Goal: Information Seeking & Learning: Learn about a topic

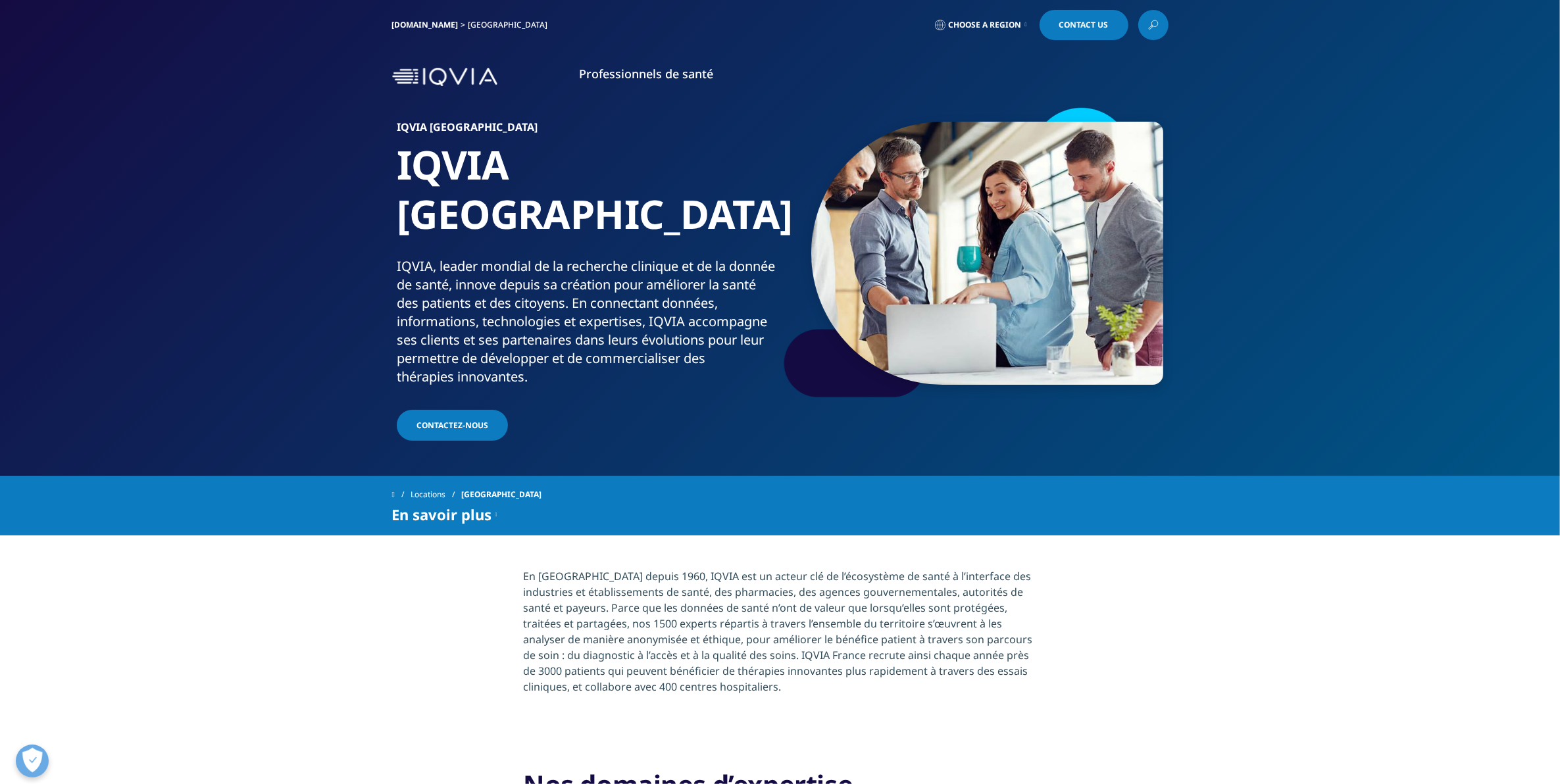
click at [456, 81] on img at bounding box center [445, 77] width 105 height 19
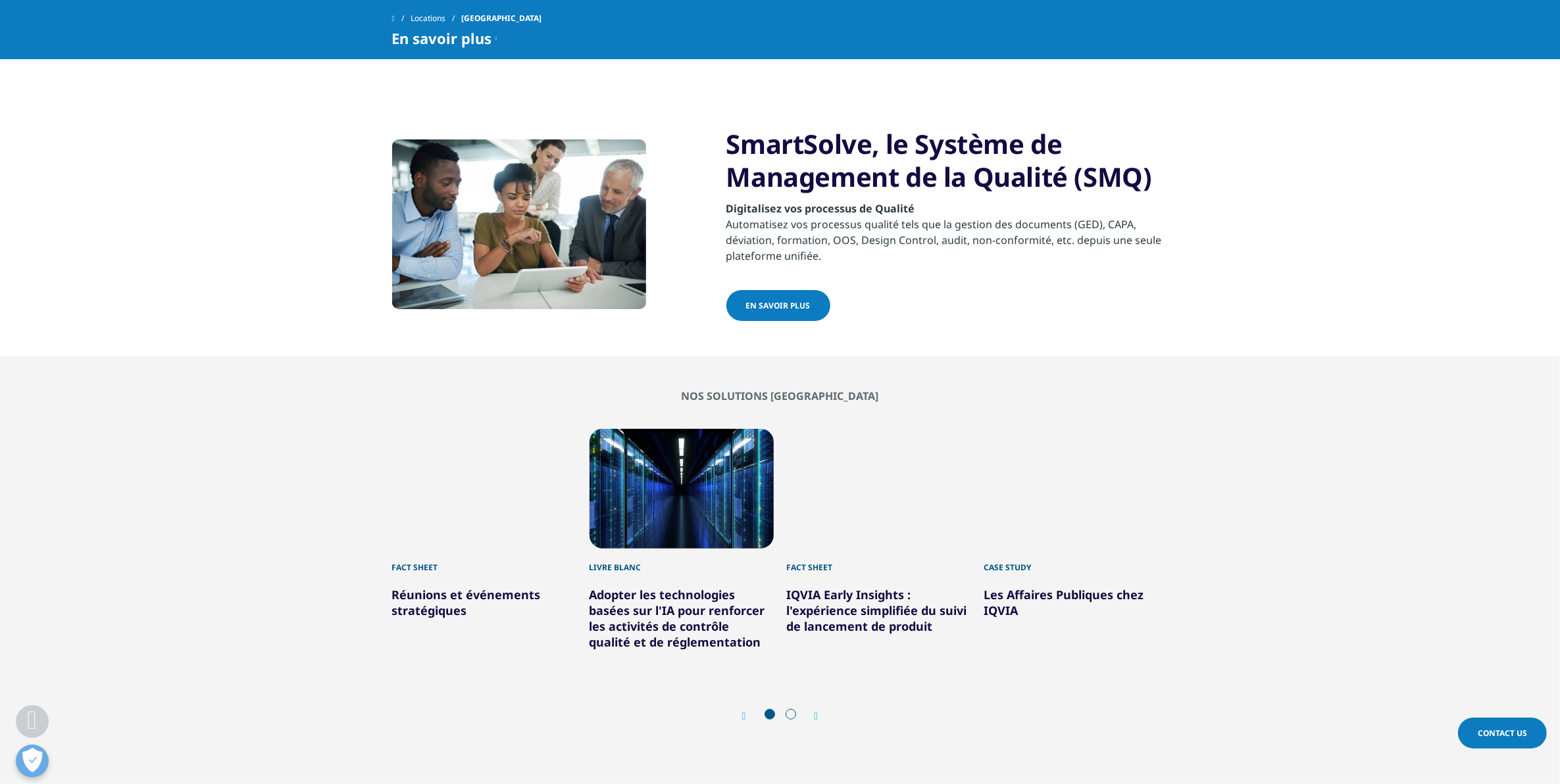
scroll to position [1069, 0]
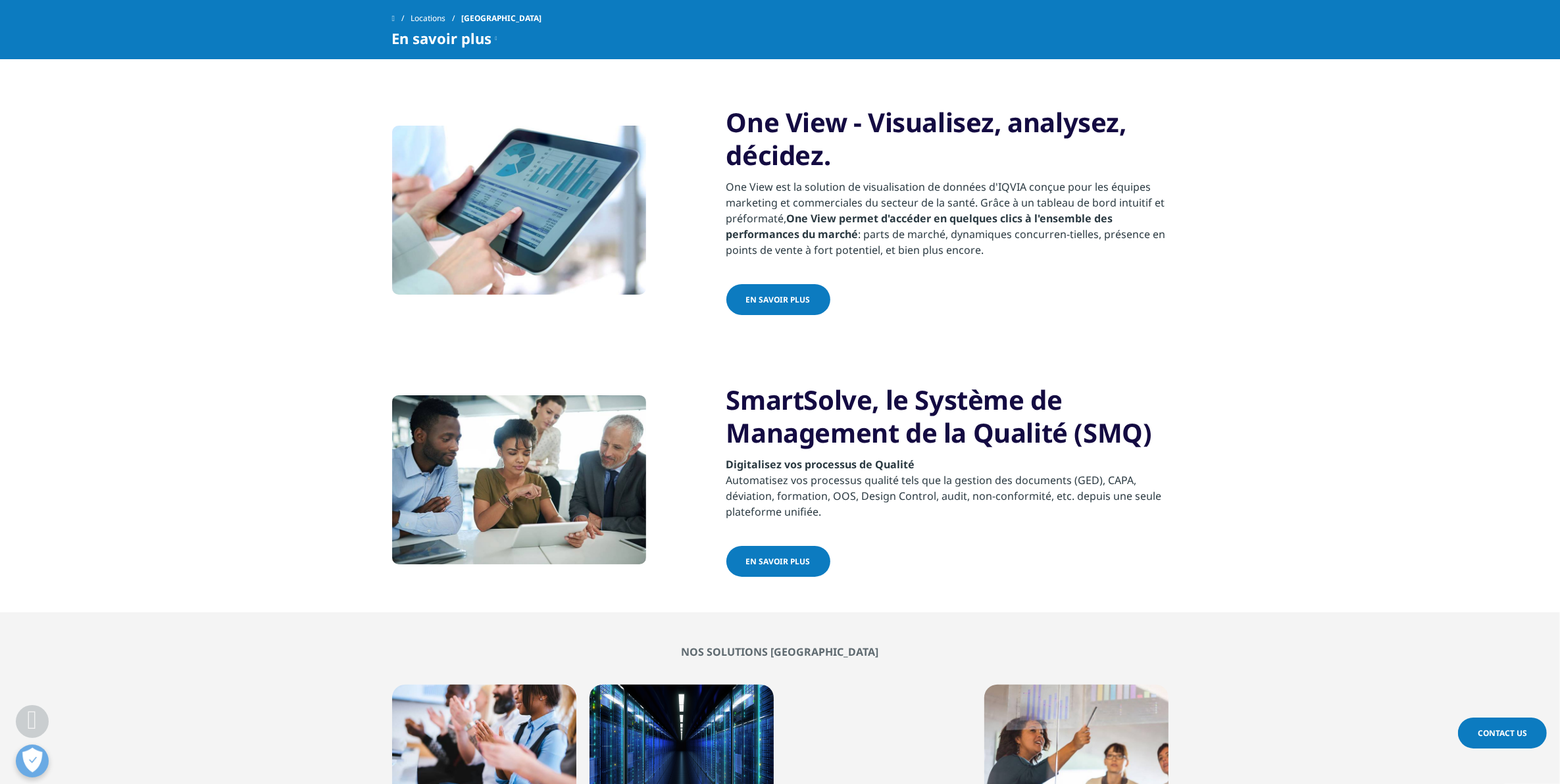
drag, startPoint x: 785, startPoint y: 517, endPoint x: 775, endPoint y: 507, distance: 14.1
click at [785, 556] on span "EN SAVOIR PLUS" at bounding box center [779, 562] width 65 height 11
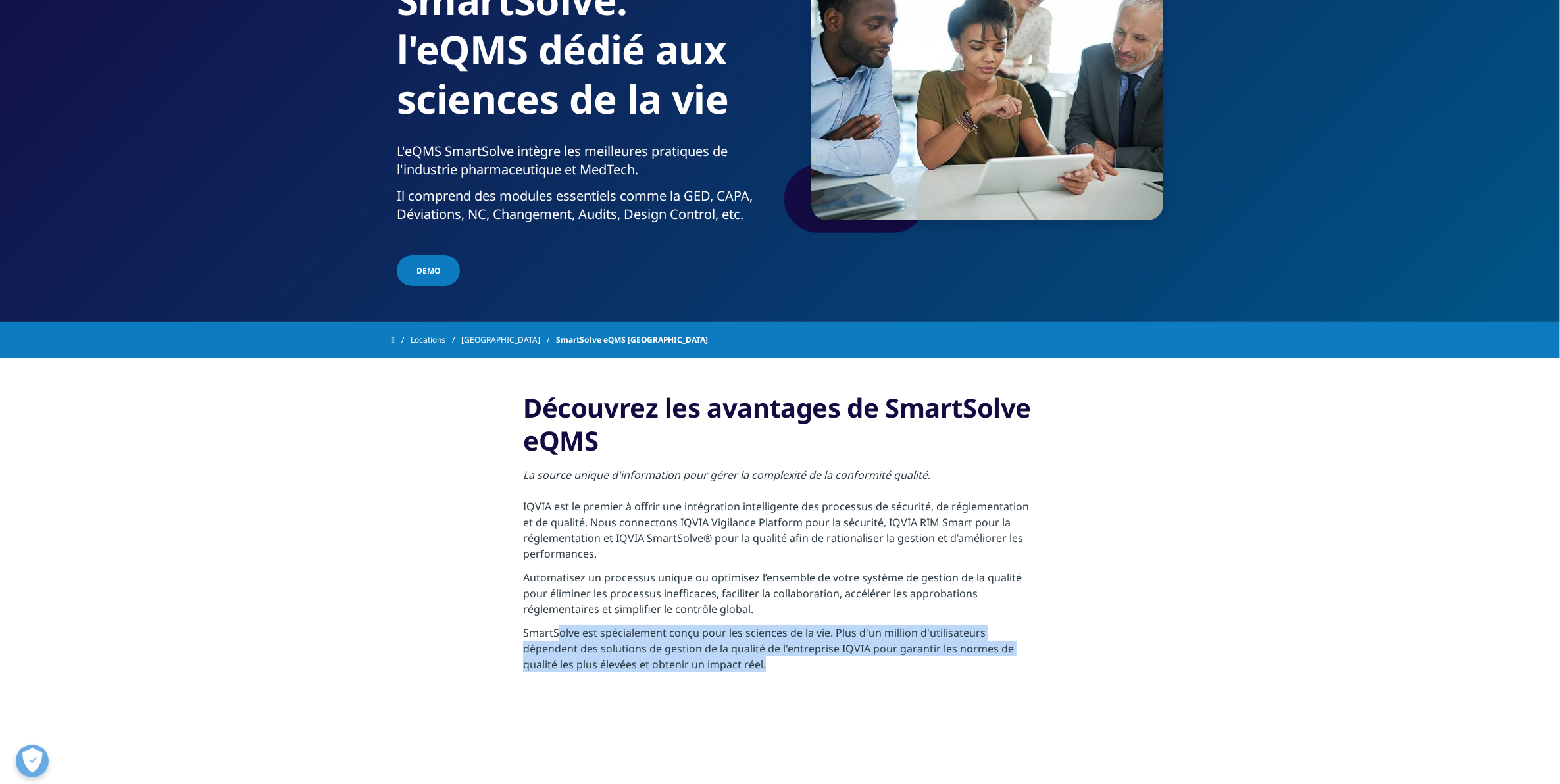
drag, startPoint x: 561, startPoint y: 633, endPoint x: 1007, endPoint y: 670, distance: 447.5
click at [1007, 670] on p "SmartSolve est spécialement conçu pour les sciences de la vie. Plus d'un millio…" at bounding box center [780, 653] width 514 height 55
drag, startPoint x: 1007, startPoint y: 670, endPoint x: 852, endPoint y: 695, distance: 157.0
click at [852, 695] on section "Découvrez les avantages de SmartSolve eQMS La source unique d'information pour …" at bounding box center [780, 536] width 1560 height 354
click at [843, 693] on section "Découvrez les avantages de SmartSolve eQMS La source unique d'information pour …" at bounding box center [780, 536] width 1560 height 354
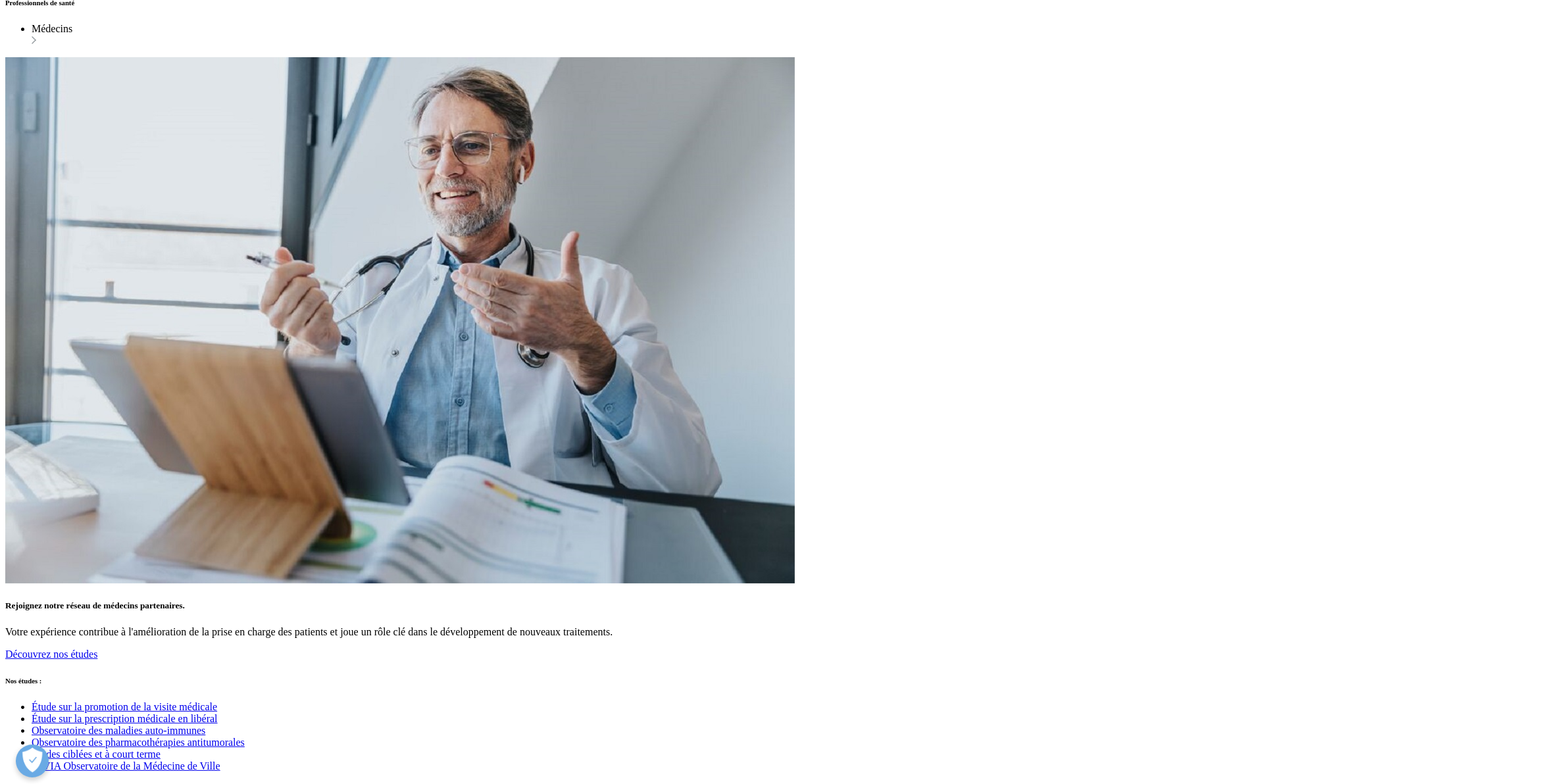
scroll to position [904, 0]
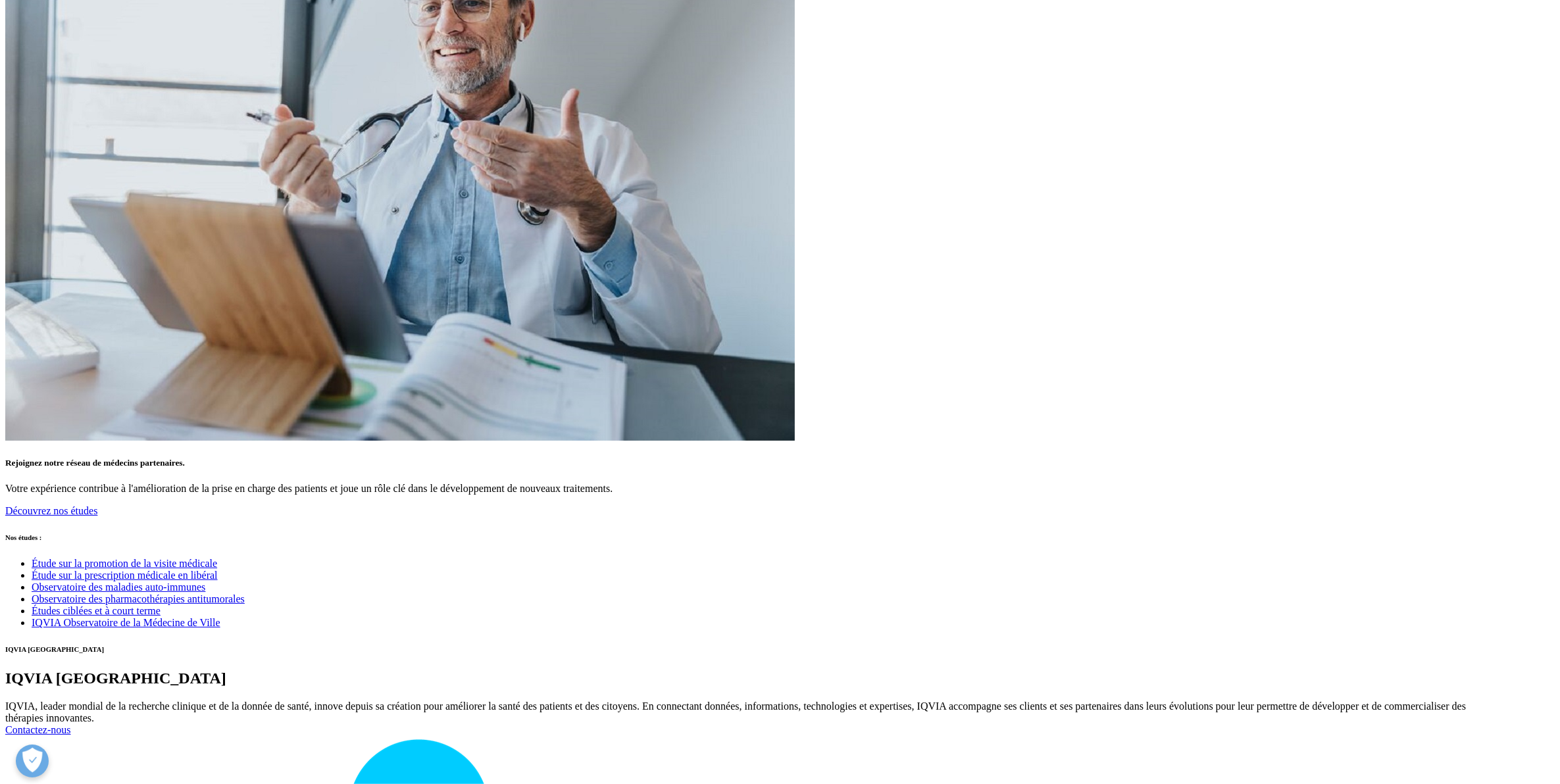
drag, startPoint x: 783, startPoint y: 318, endPoint x: 1041, endPoint y: 312, distance: 258.1
drag, startPoint x: 1041, startPoint y: 312, endPoint x: 1230, endPoint y: 368, distance: 197.1
drag, startPoint x: 930, startPoint y: 331, endPoint x: 1119, endPoint y: 366, distance: 192.2
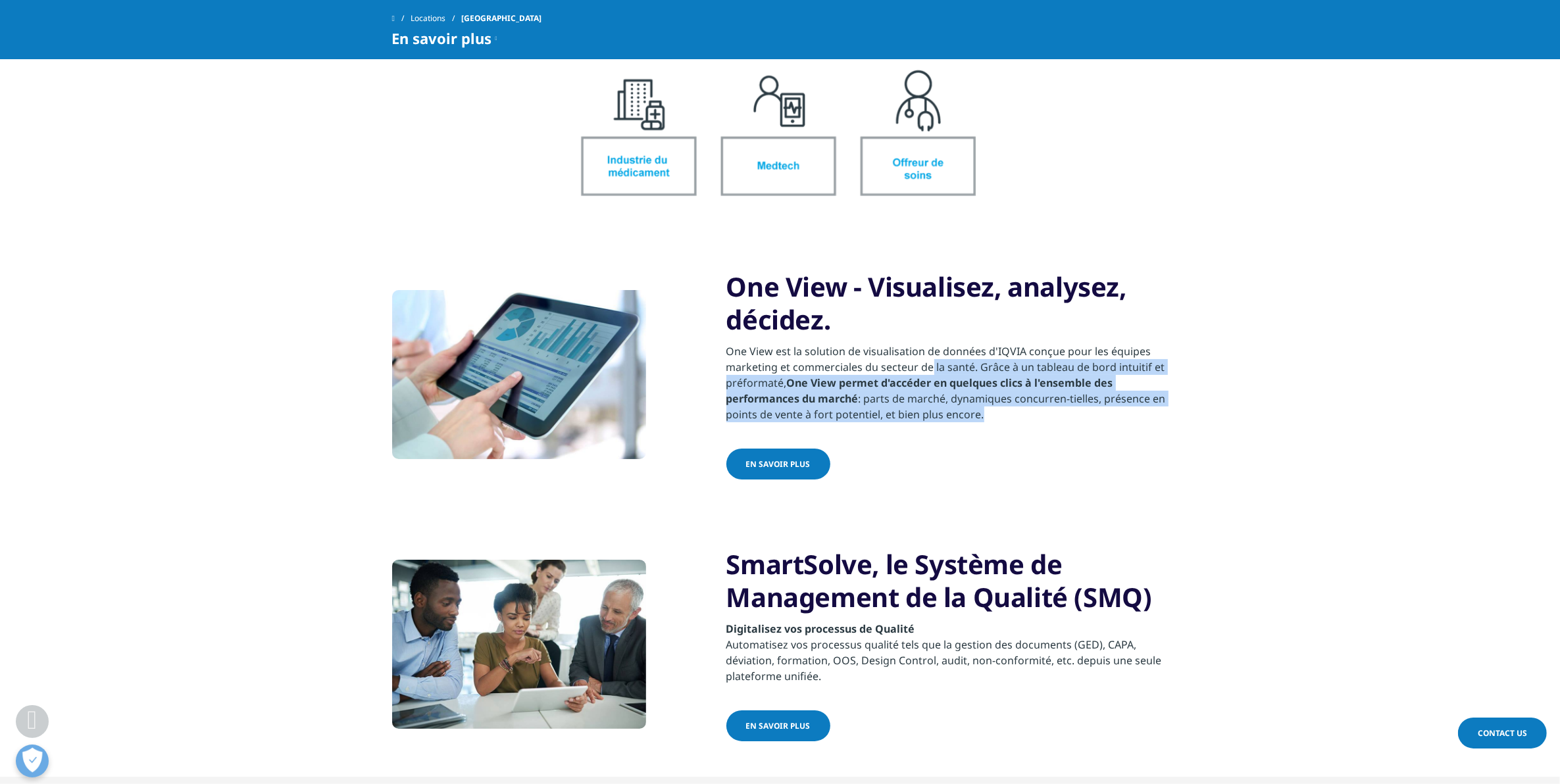
click at [1119, 366] on p "One View est la solution de visualisation de données d'IQVIA conçue pour les éq…" at bounding box center [947, 383] width 442 height 79
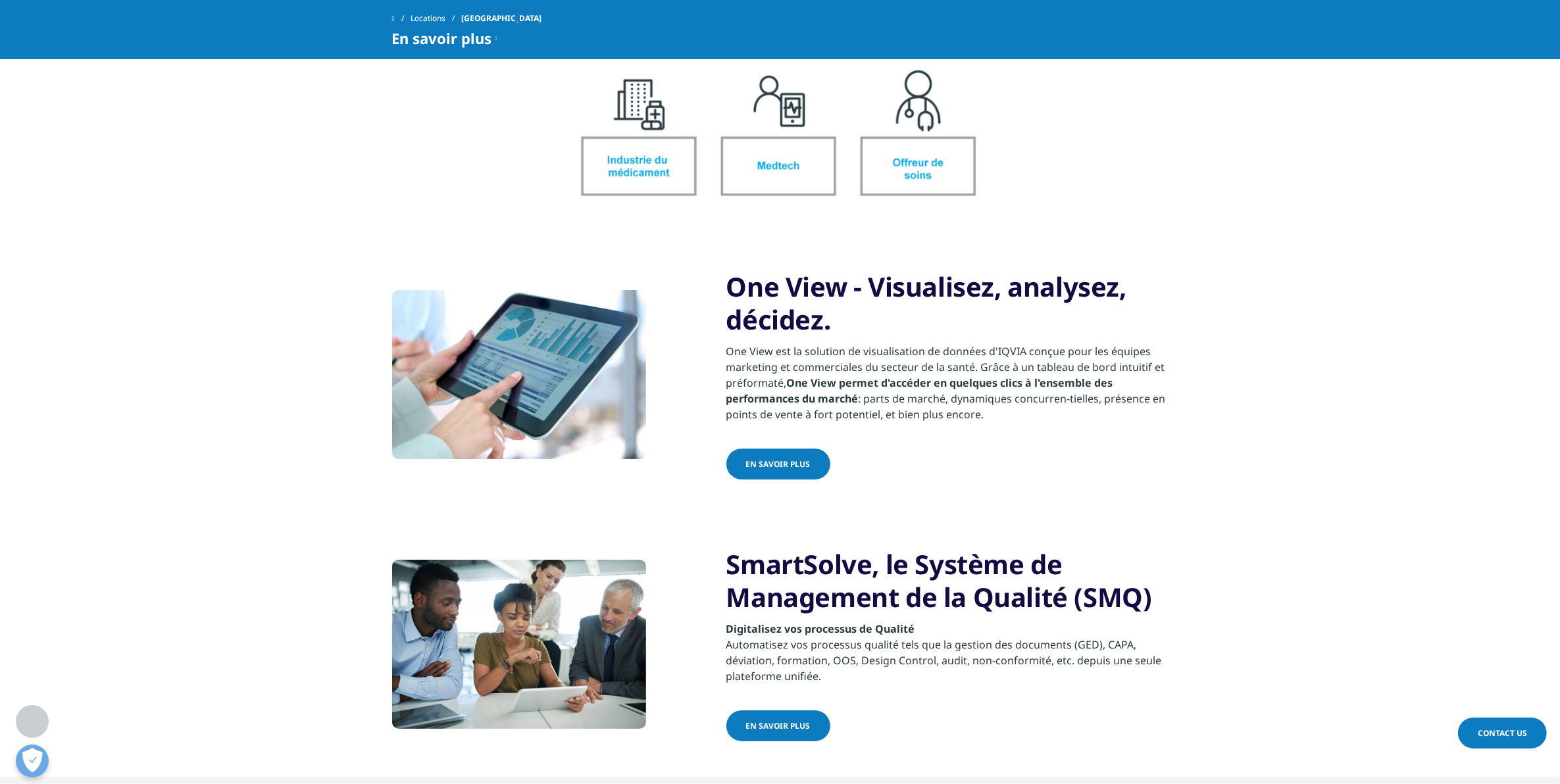
drag, startPoint x: 1119, startPoint y: 366, endPoint x: 1143, endPoint y: 421, distance: 60.0
click at [1143, 449] on div "EN SAVOIR PLUS" at bounding box center [947, 465] width 442 height 34
click at [790, 458] on span "EN SAVOIR PLUS" at bounding box center [779, 464] width 65 height 11
